Goal: Transaction & Acquisition: Purchase product/service

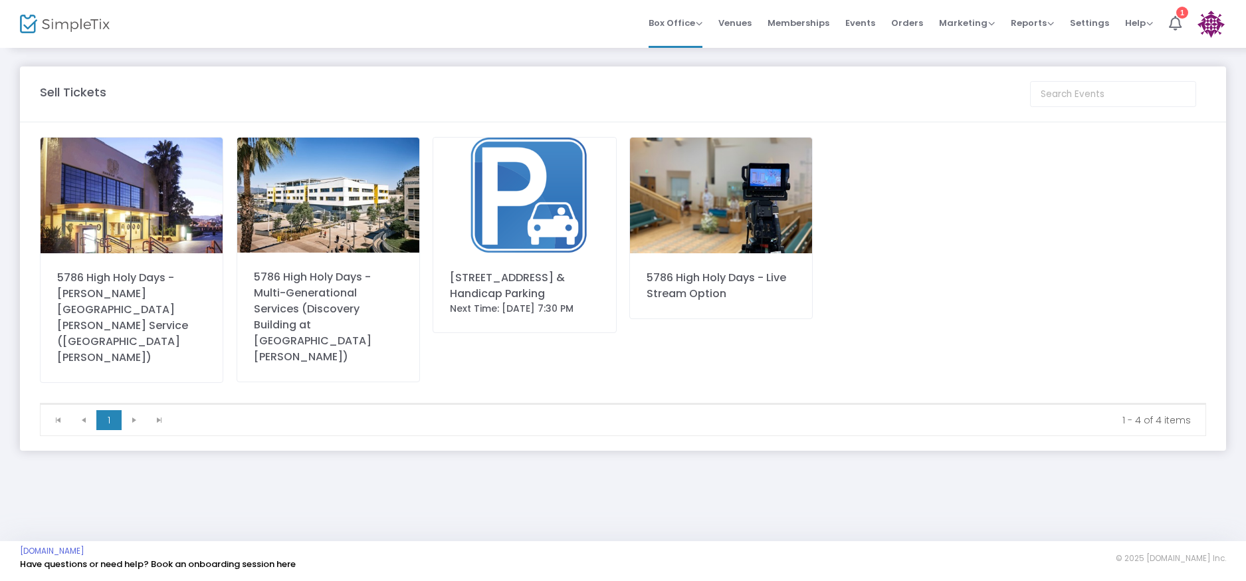
click at [516, 201] on img at bounding box center [524, 196] width 182 height 116
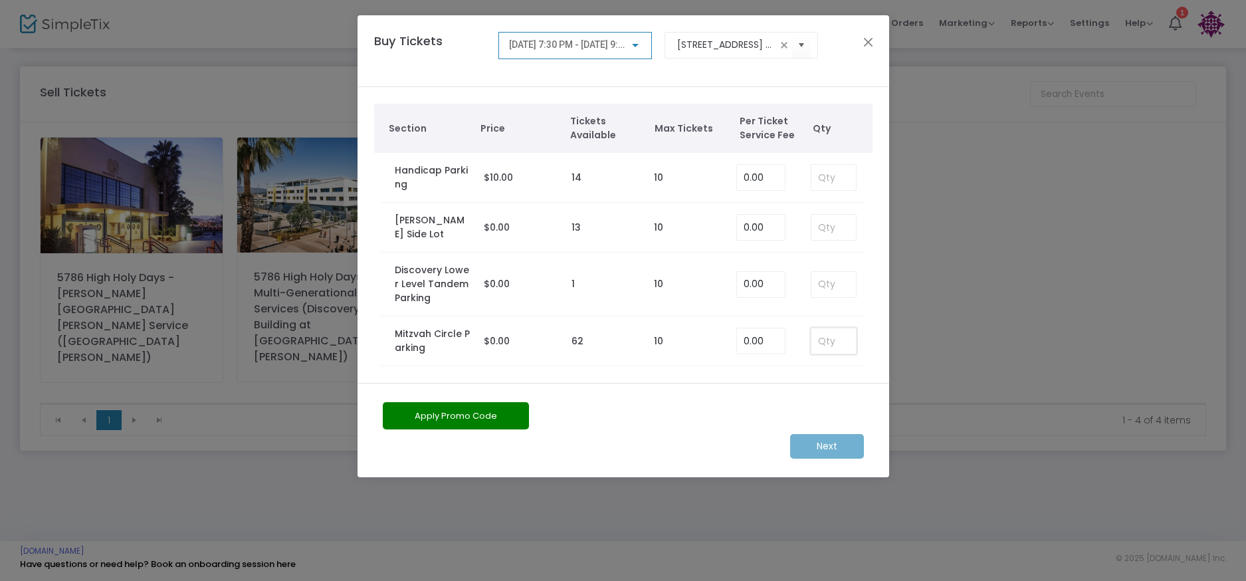
click at [832, 349] on input at bounding box center [833, 340] width 44 height 25
type input "1"
click at [582, 42] on span "[DATE] 7:30 PM - [DATE] 9:30 PM" at bounding box center [577, 44] width 136 height 11
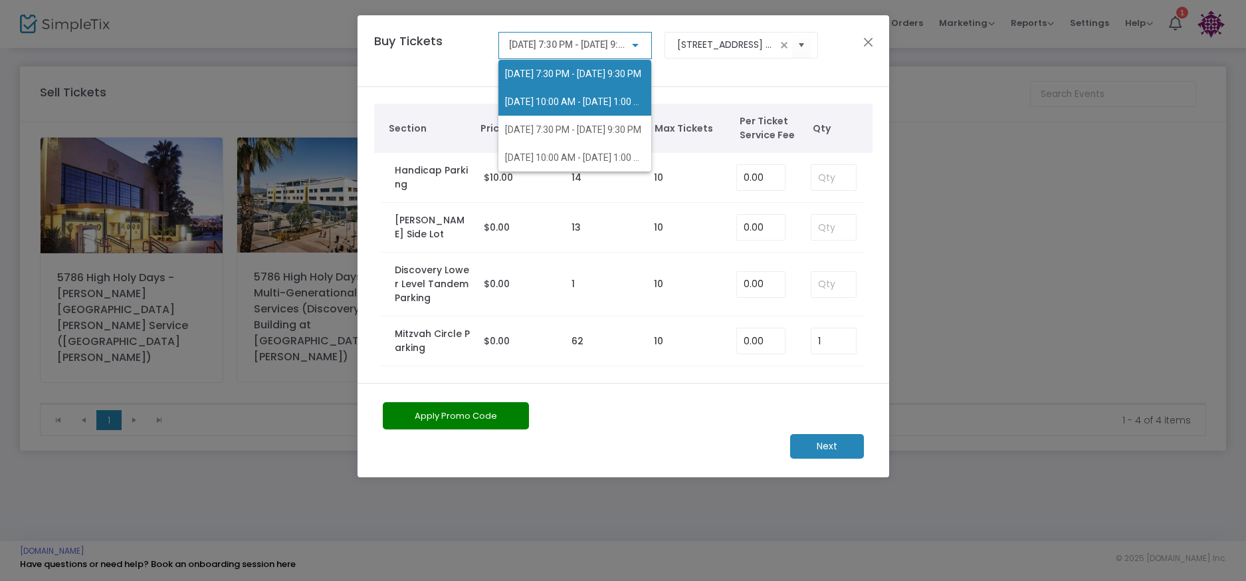
click at [601, 94] on span "[DATE] 10:00 AM - [DATE] 1:00 PM" at bounding box center [574, 102] width 139 height 28
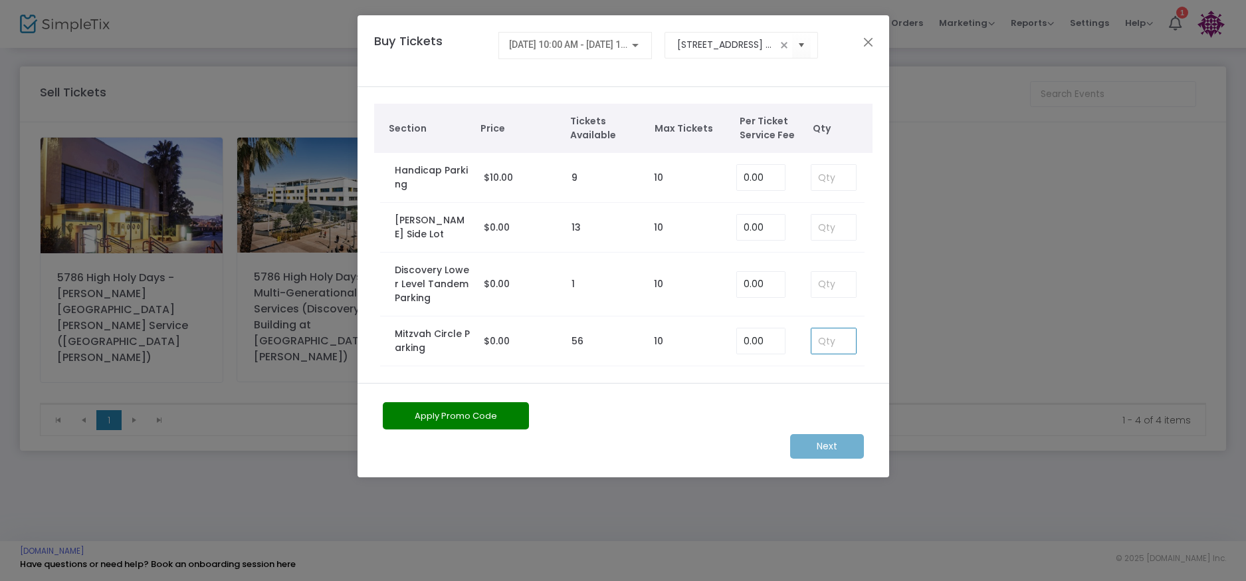
click at [824, 339] on input at bounding box center [833, 340] width 44 height 25
type input "1"
click at [634, 50] on div "[DATE] 10:00 AM - [DATE] 1:00 PM" at bounding box center [575, 42] width 132 height 25
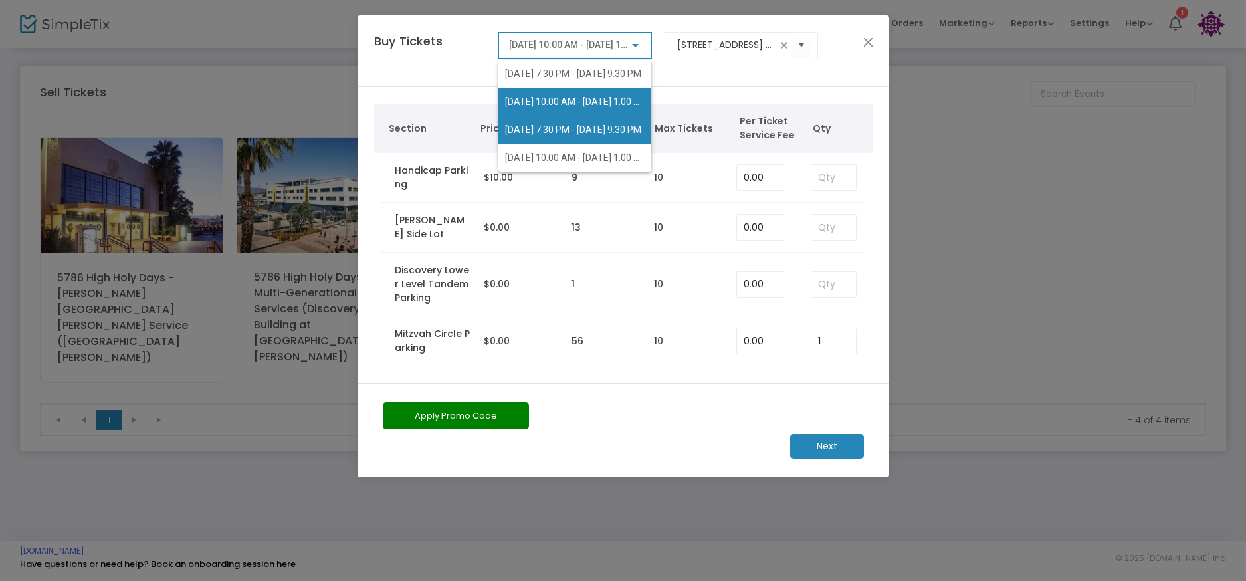
click at [622, 126] on span "[DATE] 7:30 PM - [DATE] 9:30 PM" at bounding box center [573, 129] width 136 height 11
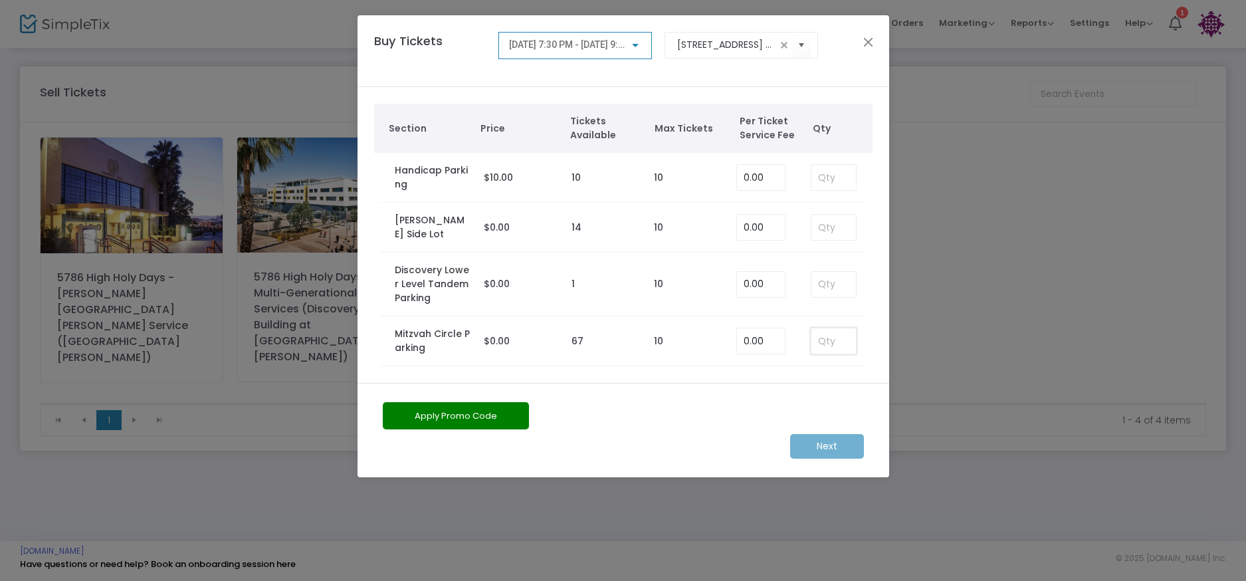
click at [837, 349] on input at bounding box center [833, 340] width 44 height 25
type input "1"
click at [589, 41] on span "[DATE] 7:30 PM - [DATE] 9:30 PM" at bounding box center [577, 44] width 136 height 11
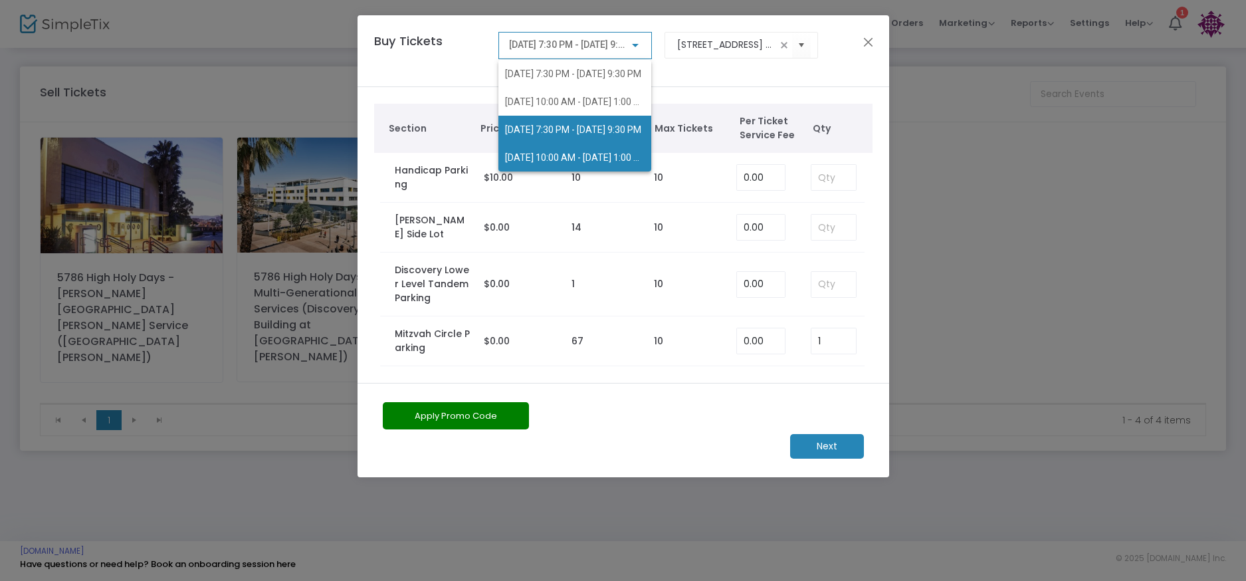
click at [583, 158] on span "[DATE] 10:00 AM - [DATE] 1:00 PM" at bounding box center [576, 157] width 142 height 11
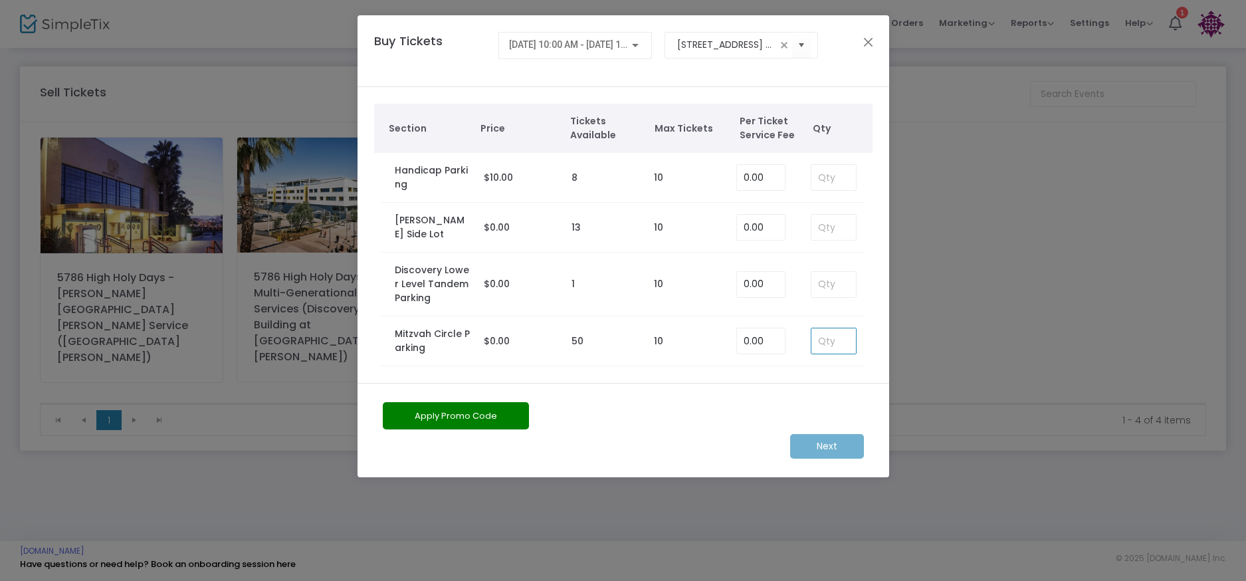
click at [840, 342] on input at bounding box center [833, 340] width 44 height 25
type input "1"
click at [818, 457] on m-button "Next" at bounding box center [827, 446] width 74 height 25
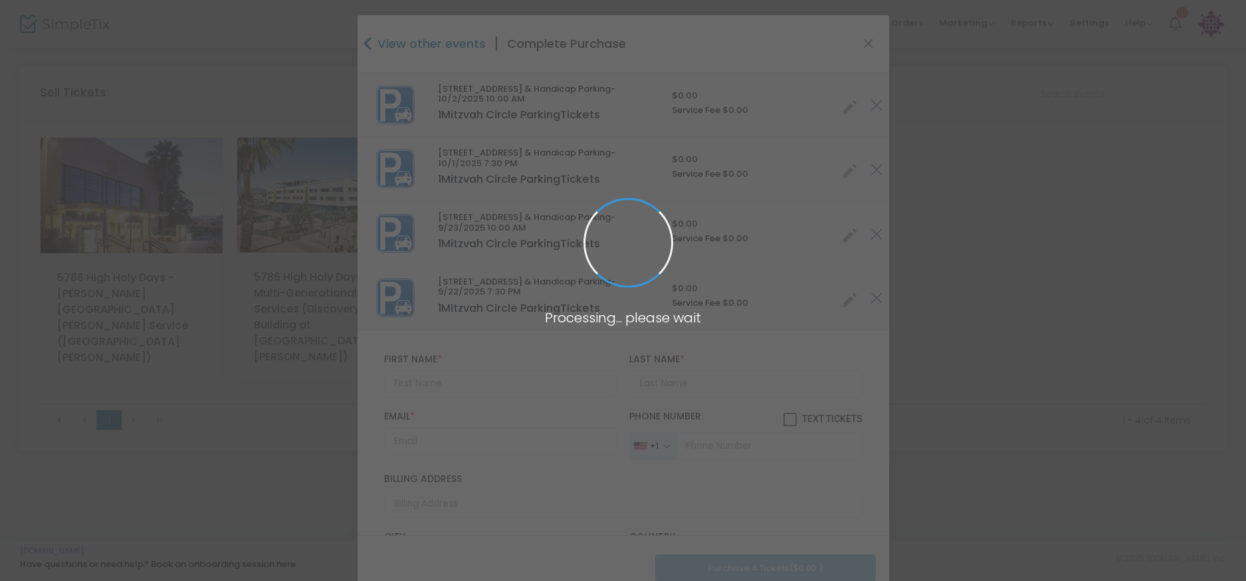
type input "[GEOGRAPHIC_DATA]"
type input "[US_STATE]"
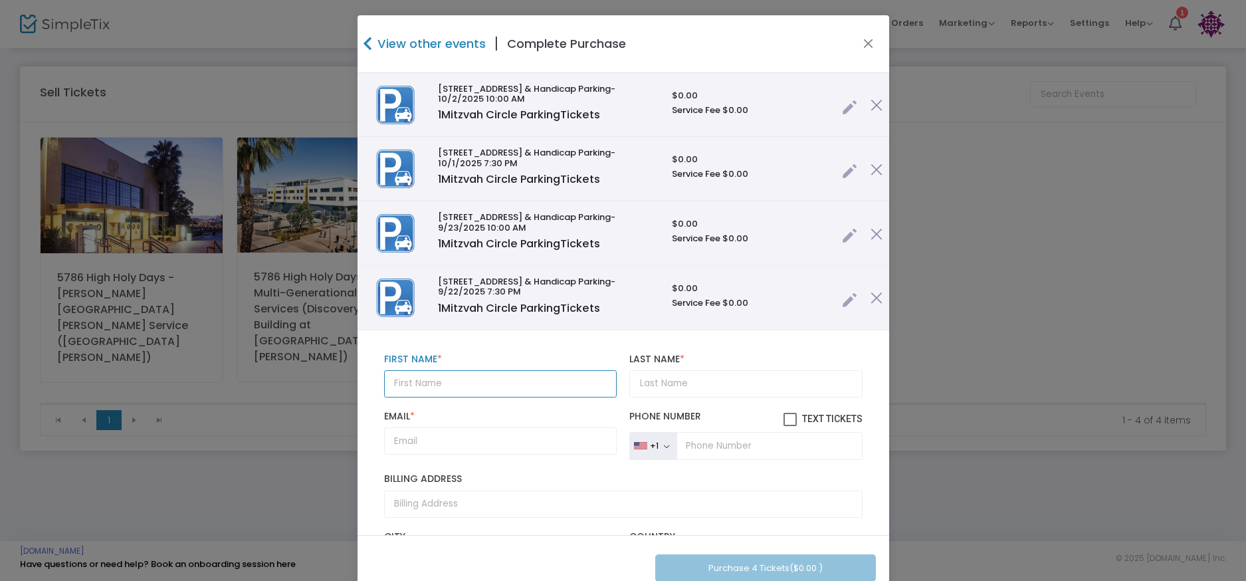
click at [482, 382] on input "text" at bounding box center [500, 383] width 232 height 27
type input "[PERSON_NAME]"
type input "Sher"
click at [453, 438] on input "Email *" at bounding box center [500, 440] width 232 height 27
paste input "[PERSON_NAME][EMAIL_ADDRESS][PERSON_NAME][DOMAIN_NAME]"
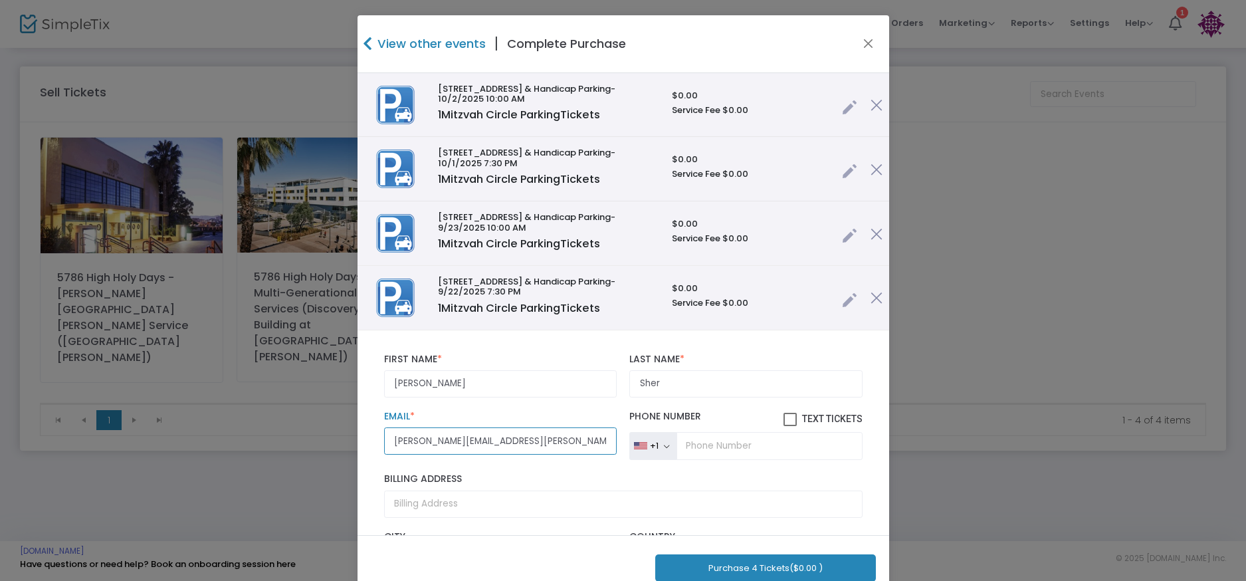
type input "[PERSON_NAME][EMAIL_ADDRESS][PERSON_NAME][DOMAIN_NAME]"
click at [731, 446] on input "tel" at bounding box center [768, 446] width 185 height 28
paste input "[PHONE_NUMBER]"
type input "[PHONE_NUMBER]"
click at [783, 415] on span at bounding box center [789, 419] width 13 height 13
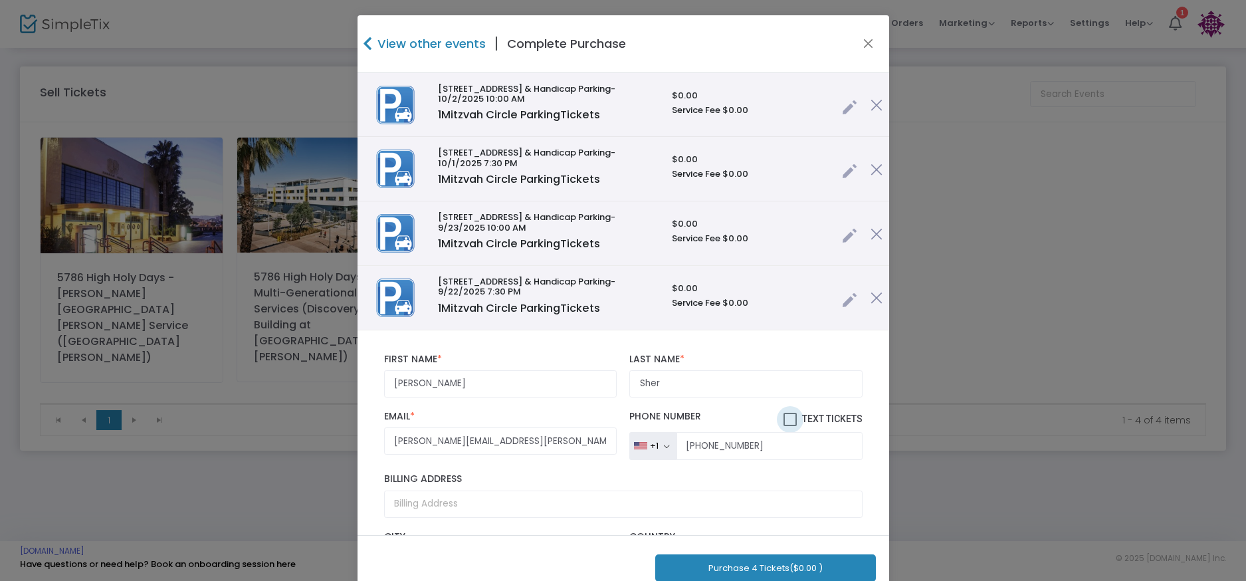
click at [789, 426] on input "Text Tickets" at bounding box center [789, 426] width 1 height 1
checkbox input "true"
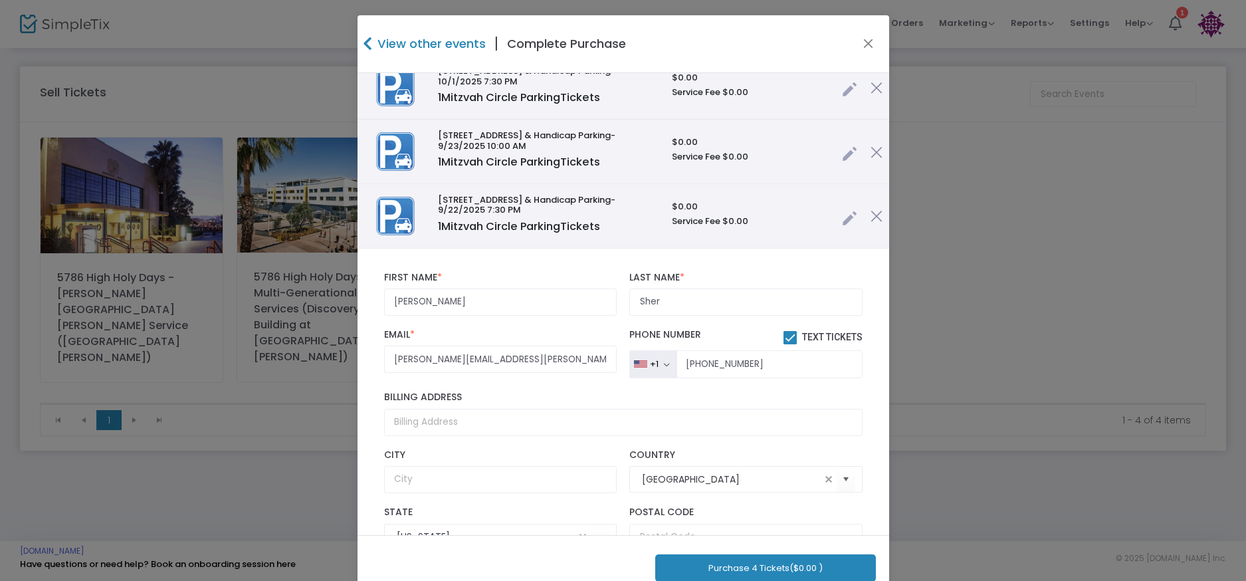
scroll to position [94, 0]
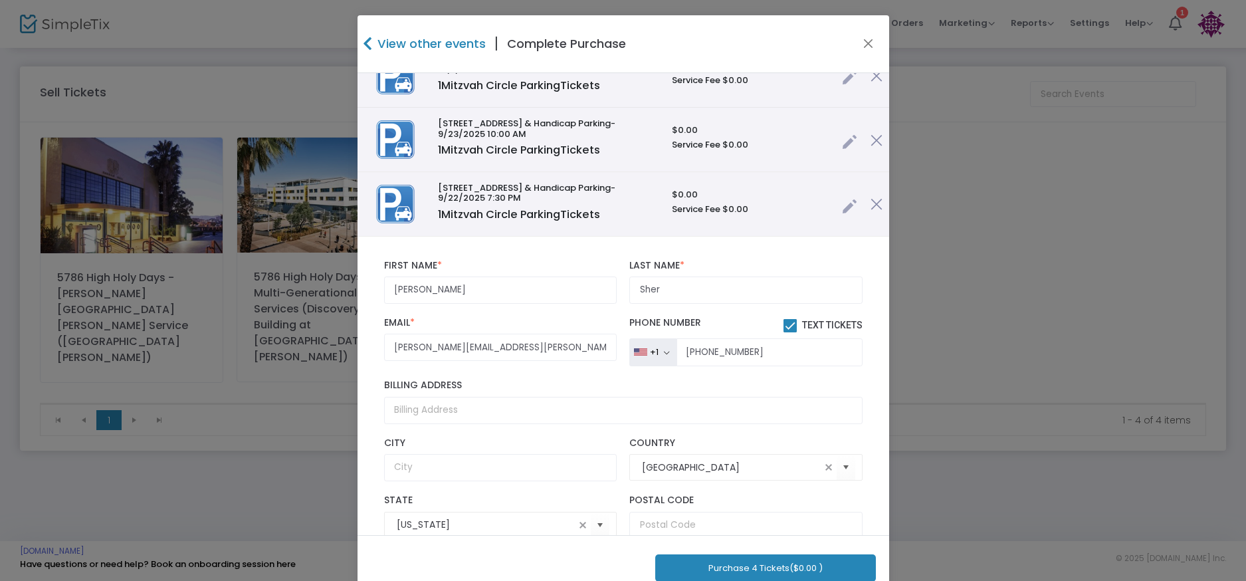
click at [756, 570] on button "Purchase 4 Tickets ($0.00 )" at bounding box center [765, 567] width 221 height 27
